Goal: Task Accomplishment & Management: Manage account settings

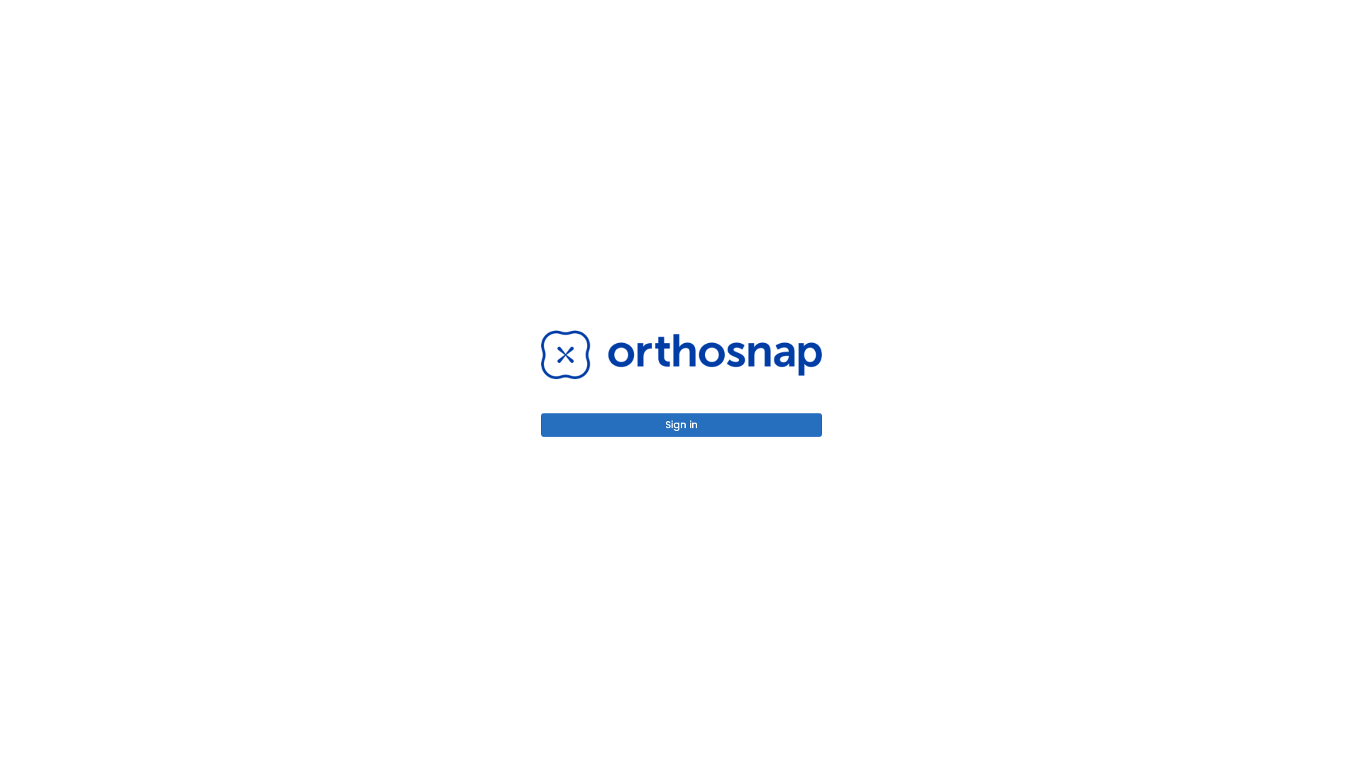
click at [682, 425] on button "Sign in" at bounding box center [681, 424] width 281 height 23
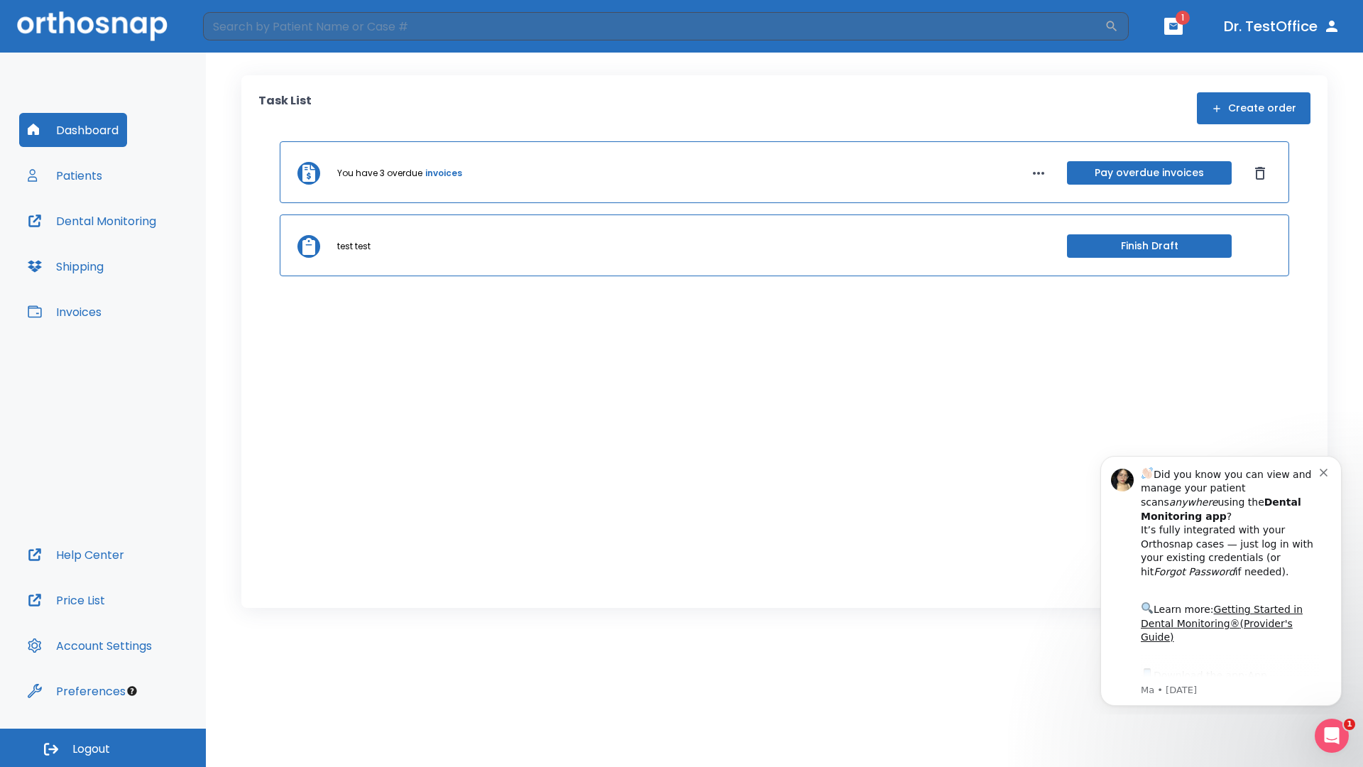
click at [103, 748] on span "Logout" at bounding box center [91, 749] width 38 height 16
